Goal: Information Seeking & Learning: Learn about a topic

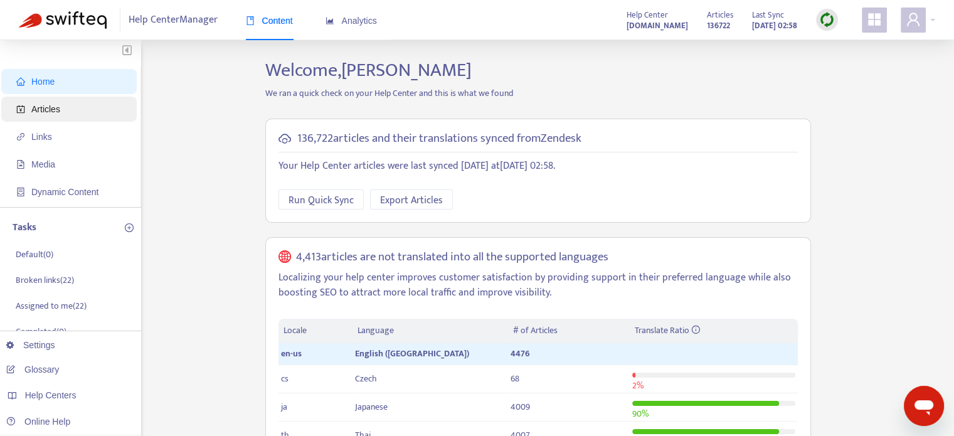
click at [43, 113] on span "Articles" at bounding box center [45, 109] width 29 height 10
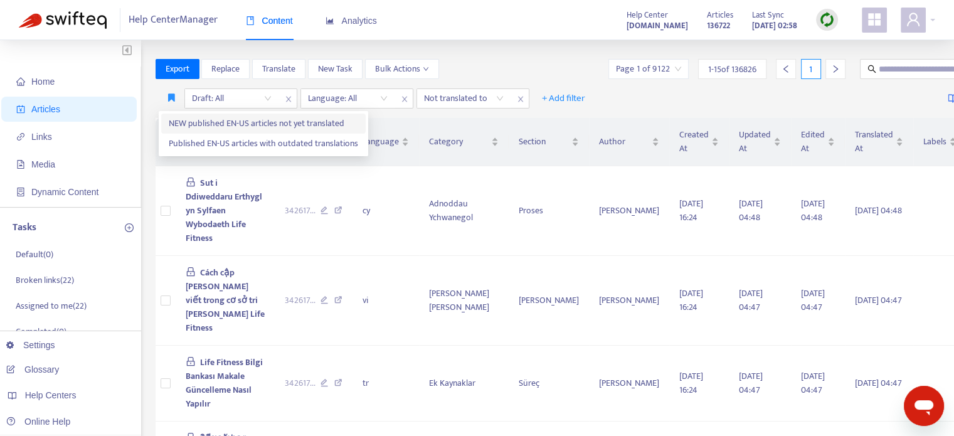
click at [191, 118] on span "NEW published EN-US articles not yet translated" at bounding box center [263, 124] width 189 height 14
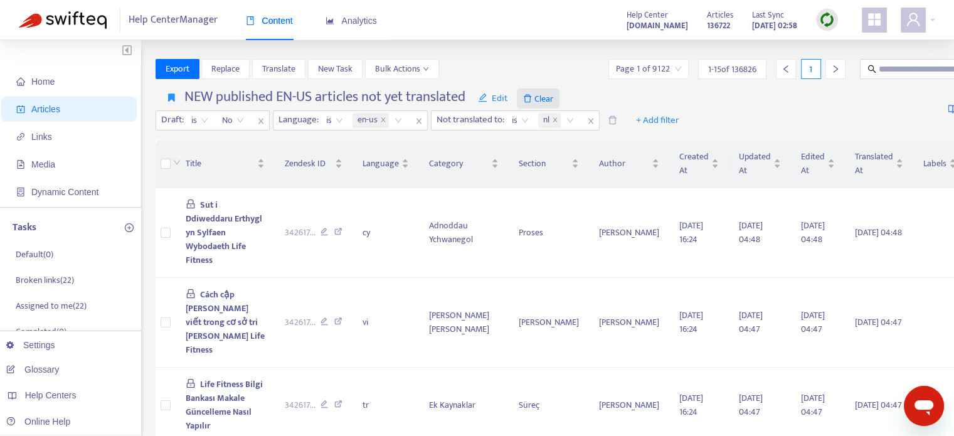
click at [547, 102] on span "Clear" at bounding box center [538, 98] width 43 height 20
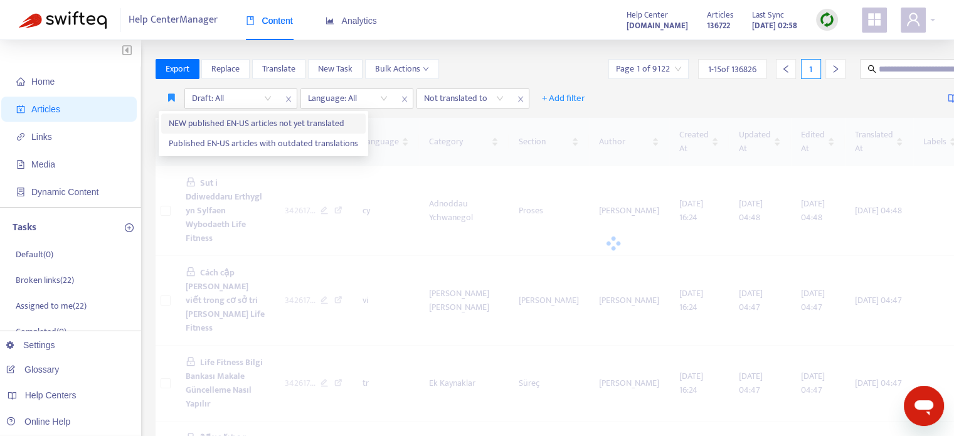
click at [193, 127] on span "NEW published EN-US articles not yet translated" at bounding box center [263, 124] width 189 height 14
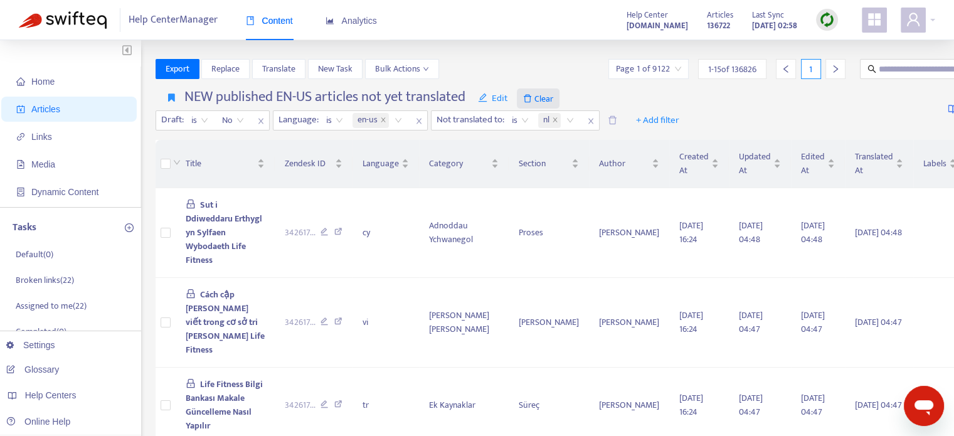
click at [546, 98] on span "Clear" at bounding box center [538, 98] width 43 height 20
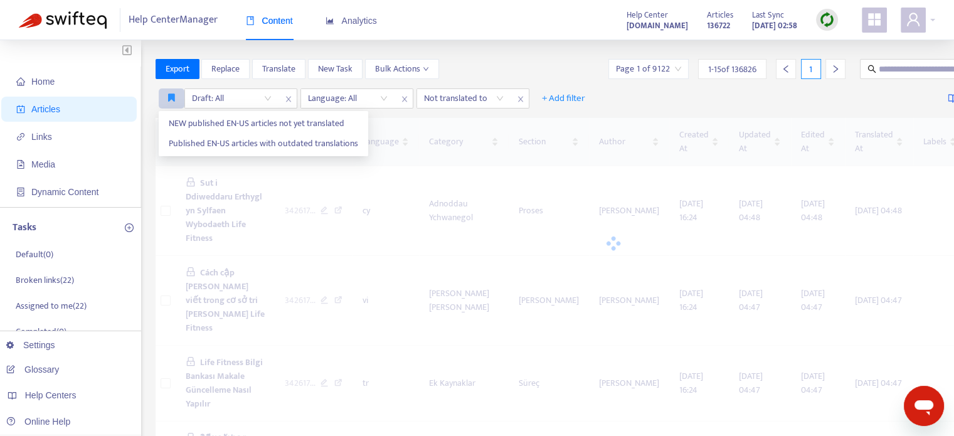
click at [169, 97] on icon "button" at bounding box center [171, 97] width 7 height 9
click at [224, 144] on span "Published EN-US articles with outdated translations" at bounding box center [263, 144] width 189 height 14
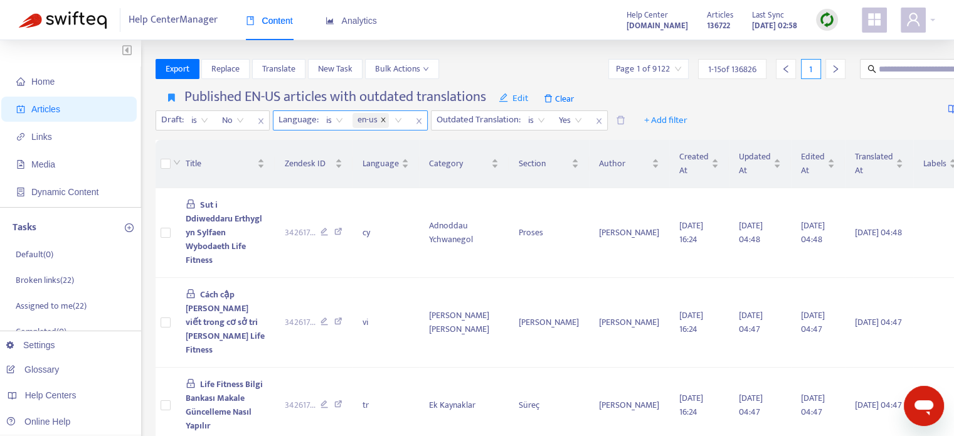
click at [381, 121] on icon "close" at bounding box center [383, 119] width 4 height 4
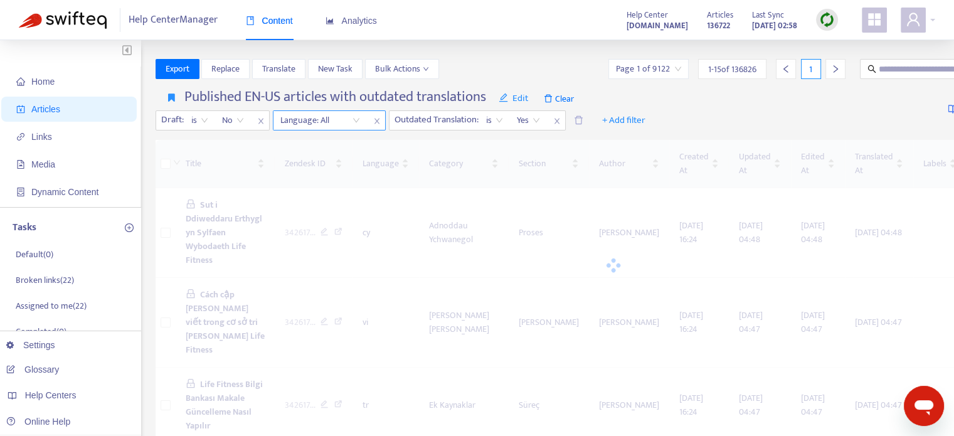
click at [356, 119] on div "Language: All" at bounding box center [319, 120] width 93 height 19
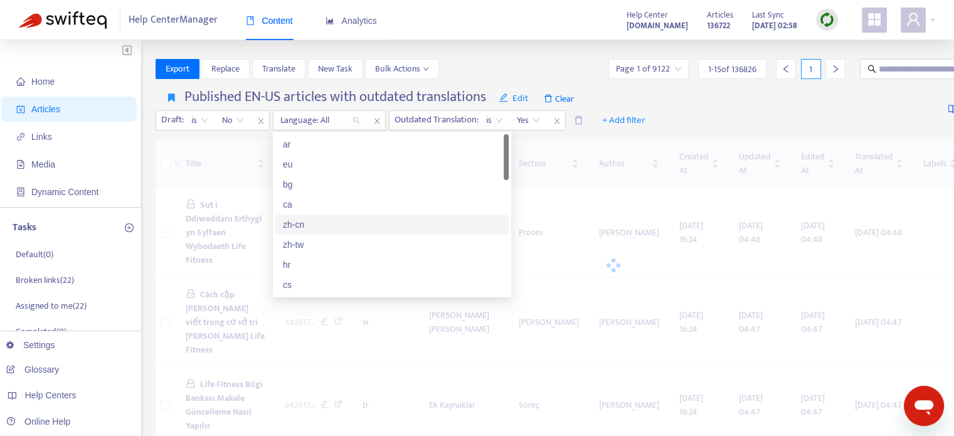
scroll to position [125, 0]
click at [301, 223] on div "en-us" at bounding box center [392, 220] width 218 height 14
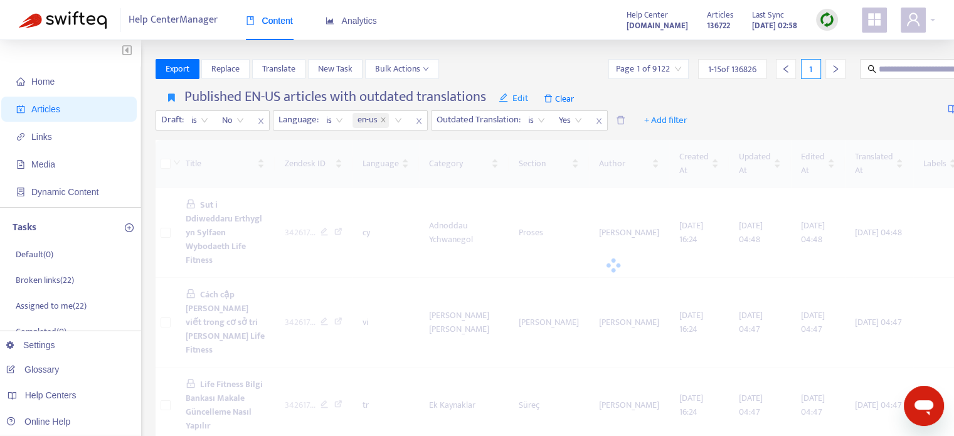
click at [752, 109] on div "Published EN-US articles with outdated translations Edit Clear Draft : is No La…" at bounding box center [614, 109] width 916 height 51
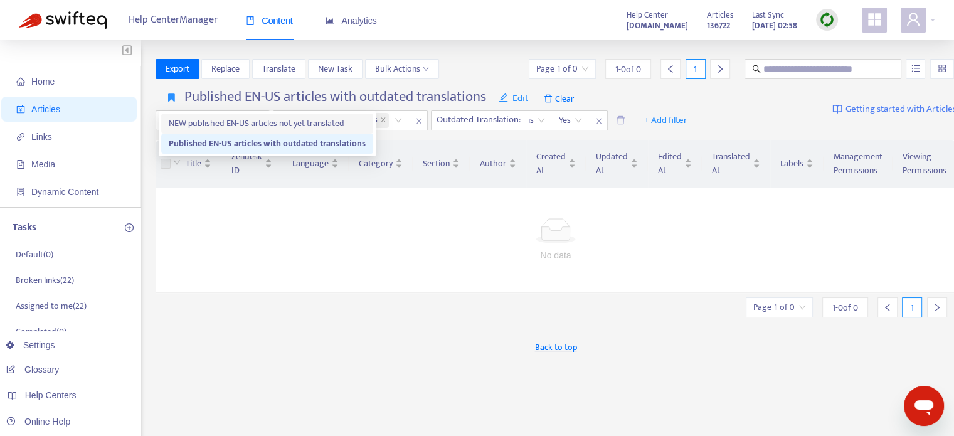
click at [191, 122] on span "NEW published EN-US articles not yet translated" at bounding box center [267, 124] width 197 height 14
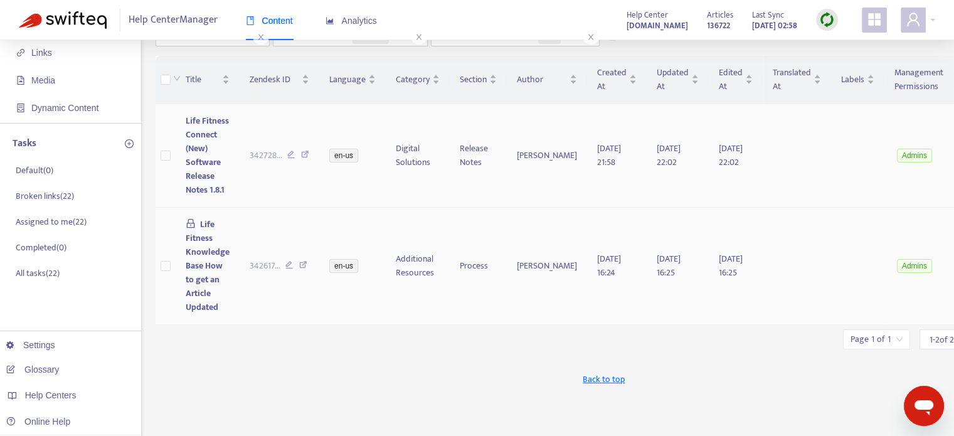
scroll to position [63, 0]
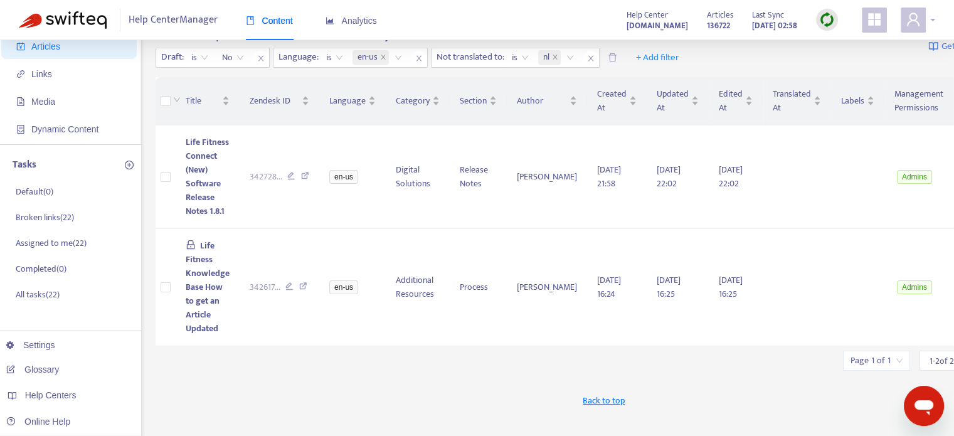
click at [923, 17] on span at bounding box center [913, 20] width 25 height 25
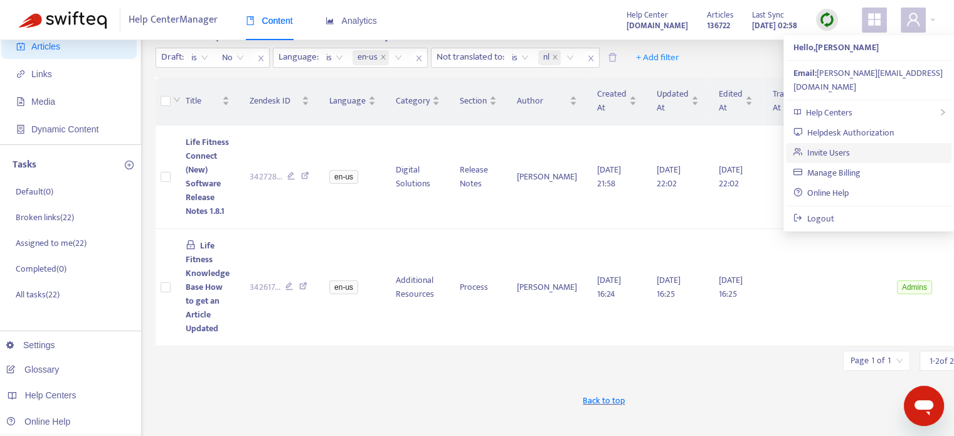
click at [816, 146] on link "Invite Users" at bounding box center [821, 153] width 56 height 14
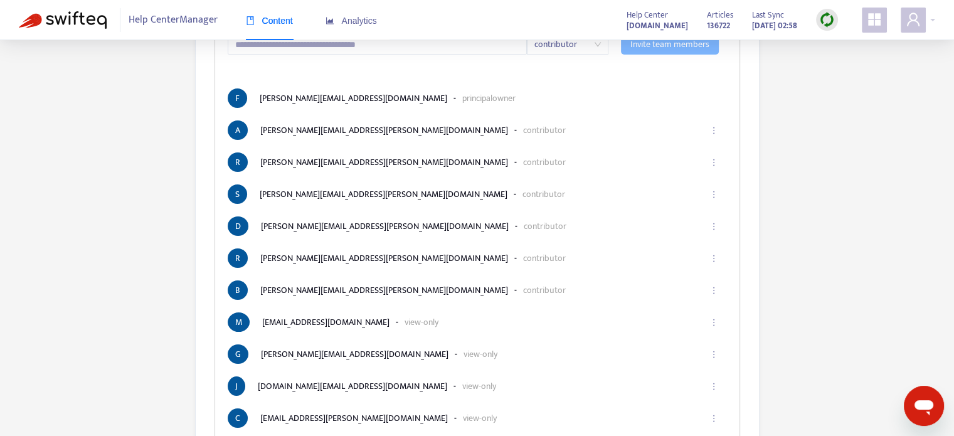
scroll to position [118, 0]
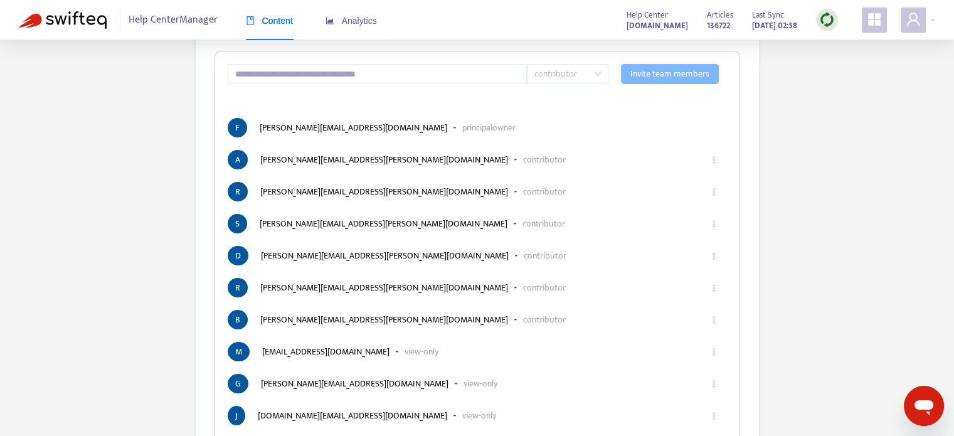
click at [597, 75] on span "contributor" at bounding box center [567, 74] width 66 height 19
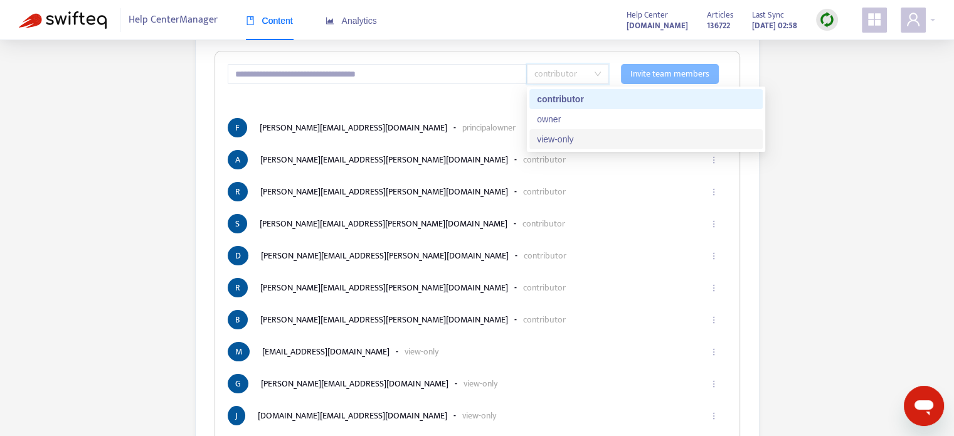
click at [867, 221] on div "How to Manage Users Users Invite your friends or coworkers contributor Invite t…" at bounding box center [477, 220] width 916 height 558
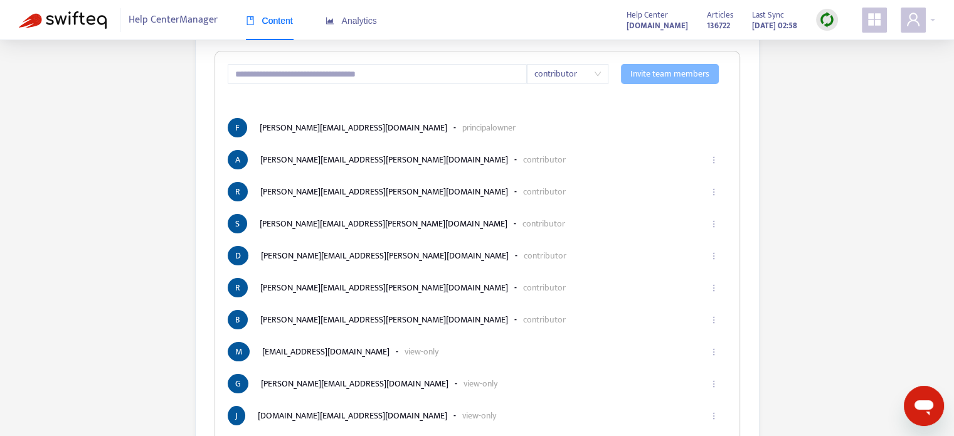
click at [263, 23] on span "Content" at bounding box center [269, 21] width 47 height 10
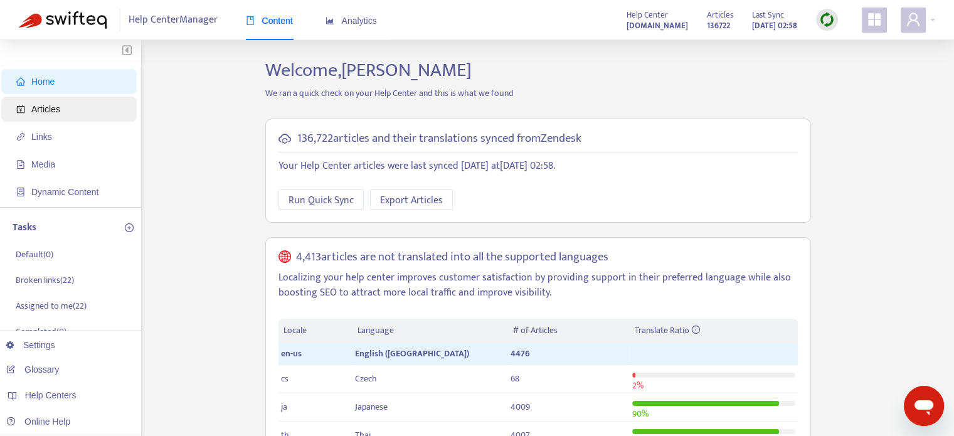
click at [34, 110] on span "Articles" at bounding box center [45, 109] width 29 height 10
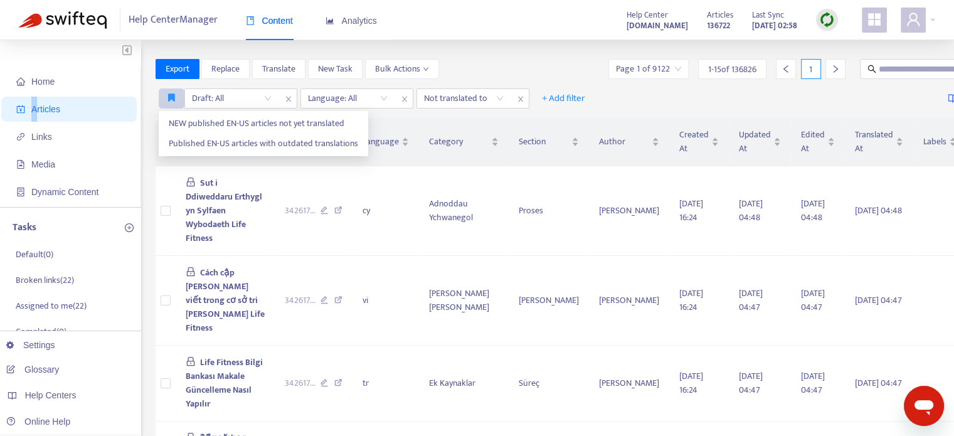
click at [166, 100] on button "button" at bounding box center [172, 98] width 26 height 20
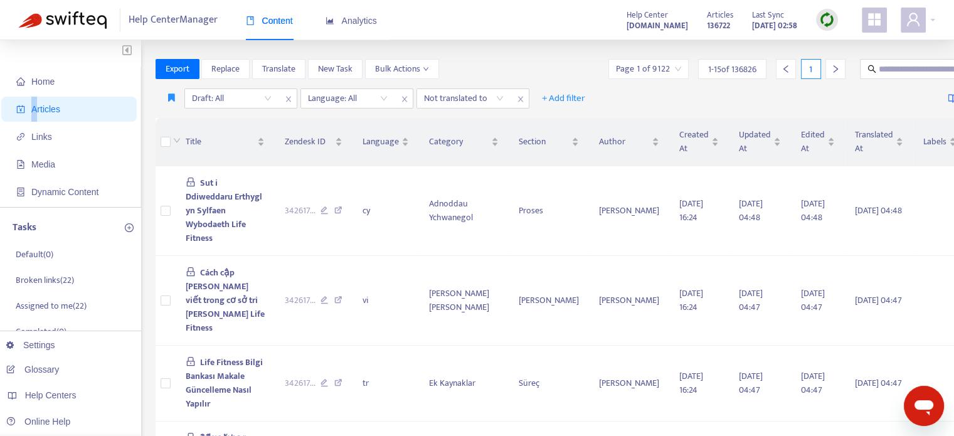
click at [157, 85] on div at bounding box center [157, 85] width 0 height 0
click at [188, 122] on span "NEW published EN-US articles not yet translated" at bounding box center [263, 124] width 189 height 14
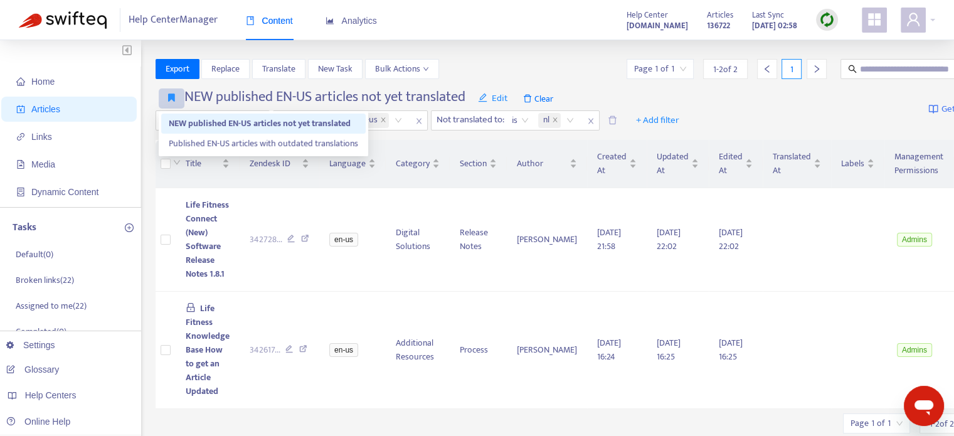
click at [172, 97] on icon "button" at bounding box center [171, 97] width 7 height 9
click at [188, 145] on span "Published EN-US articles with outdated translations" at bounding box center [263, 144] width 189 height 14
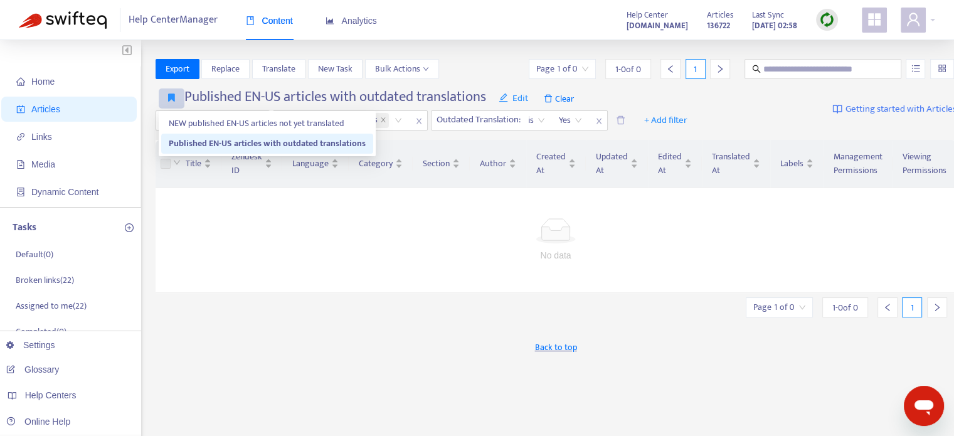
click at [170, 97] on icon "button" at bounding box center [171, 97] width 7 height 9
click at [183, 125] on span "NEW published EN-US articles not yet translated" at bounding box center [267, 124] width 197 height 14
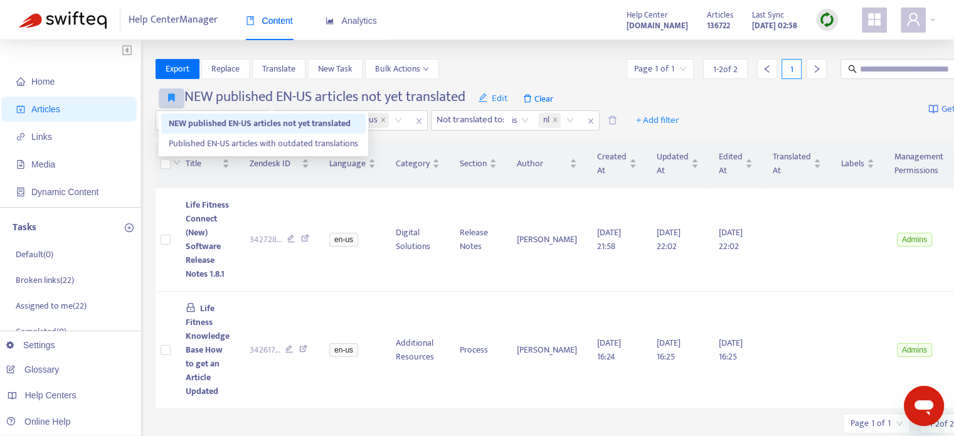
click at [171, 100] on icon "button" at bounding box center [171, 97] width 7 height 9
click at [205, 145] on span "Published EN-US articles with outdated translations" at bounding box center [263, 144] width 189 height 14
